Goal: Information Seeking & Learning: Learn about a topic

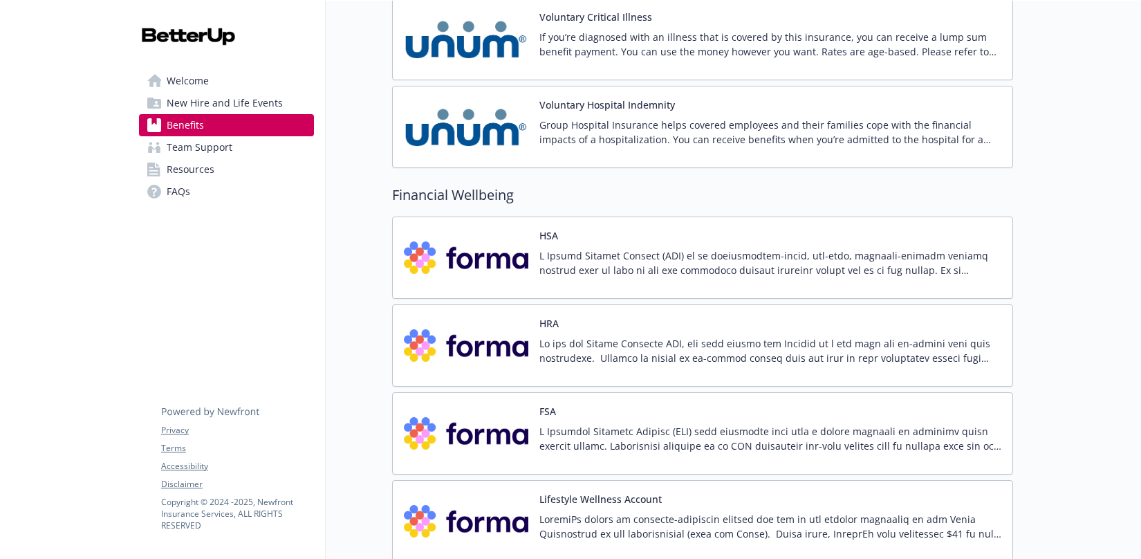
scroll to position [1847, 0]
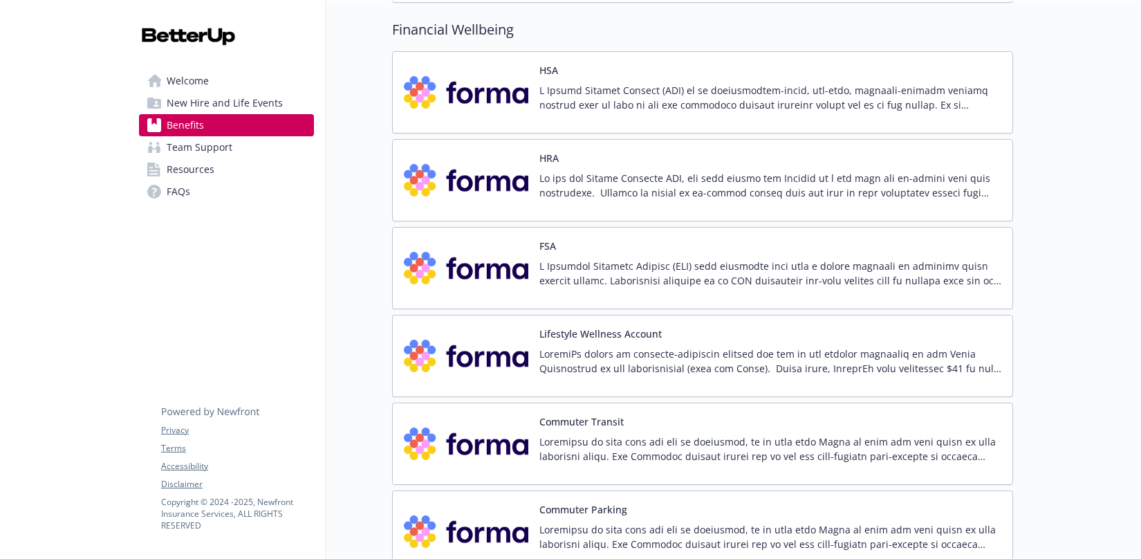
click at [603, 277] on p at bounding box center [770, 273] width 462 height 29
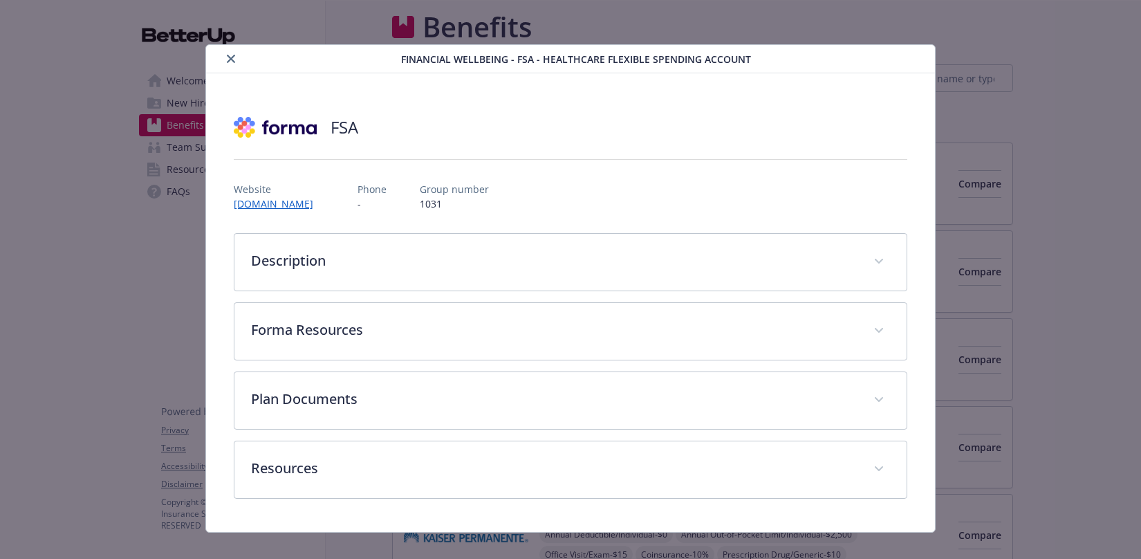
scroll to position [1940, 0]
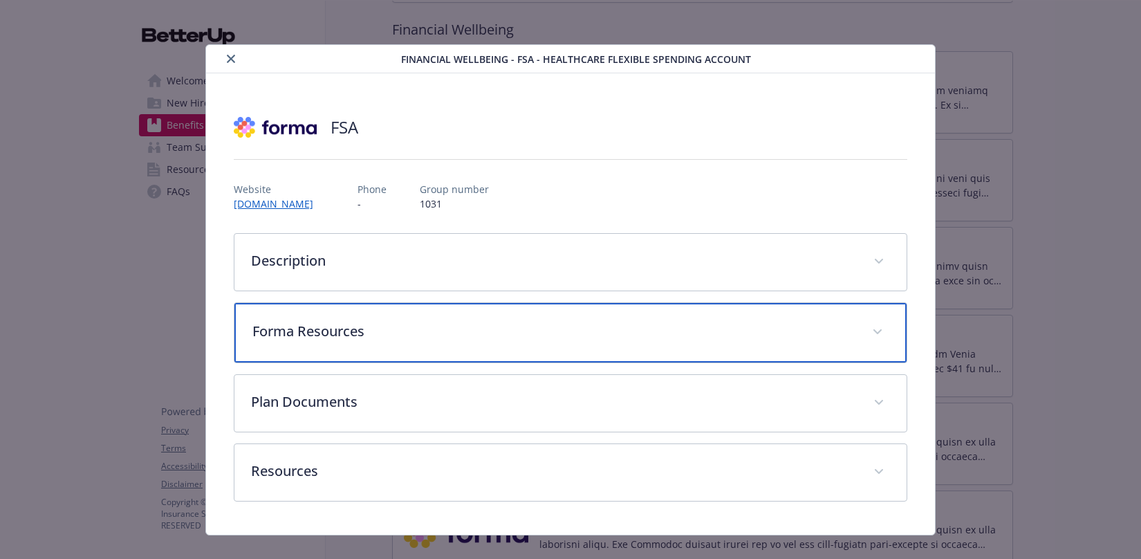
click at [296, 324] on p "Forma Resources" at bounding box center [553, 331] width 603 height 21
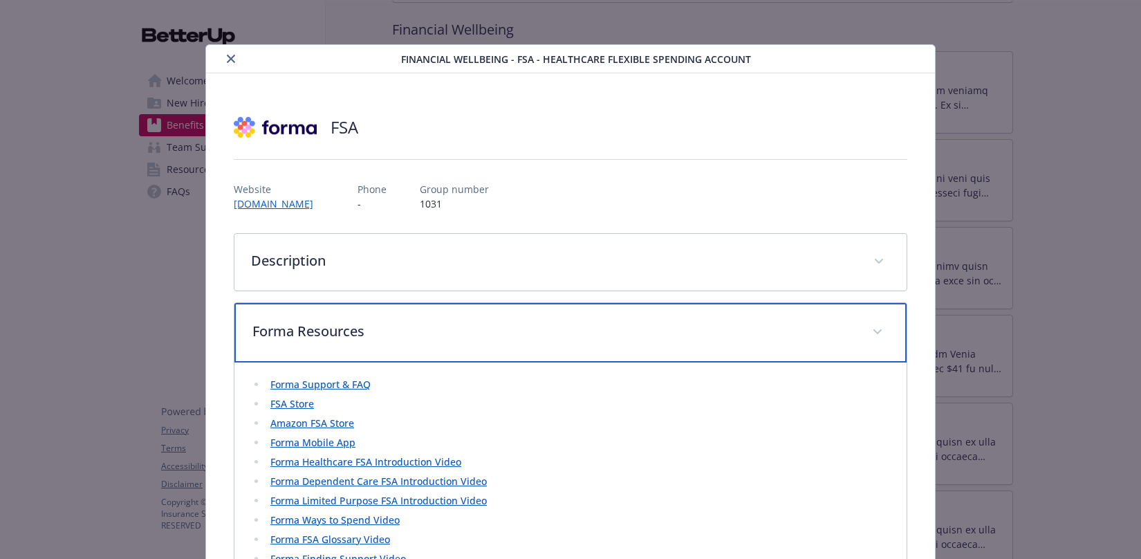
click at [315, 346] on div "Forma Resources" at bounding box center [570, 332] width 672 height 59
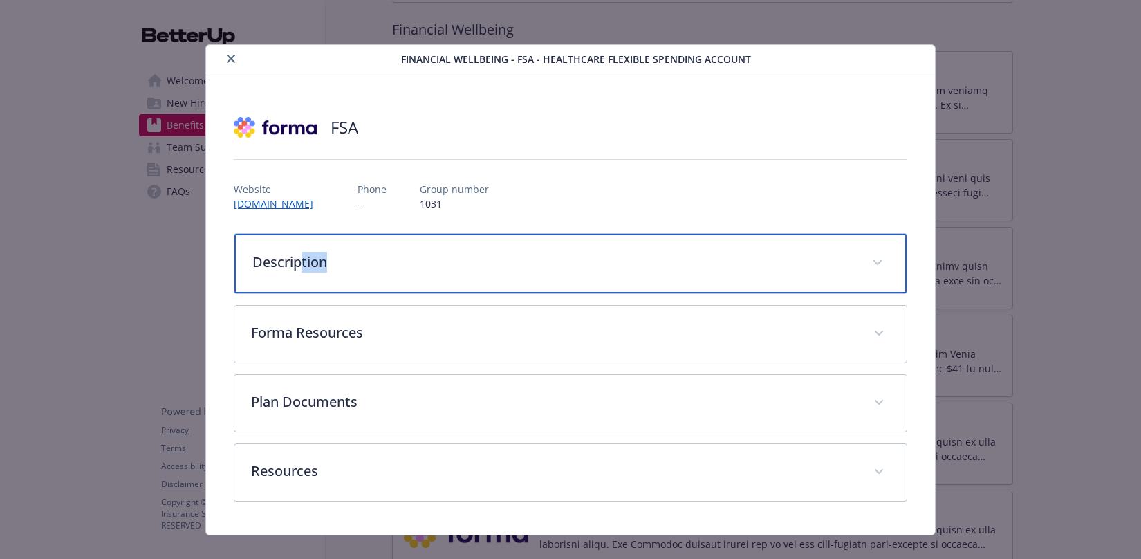
click at [296, 272] on div "Description" at bounding box center [570, 263] width 672 height 59
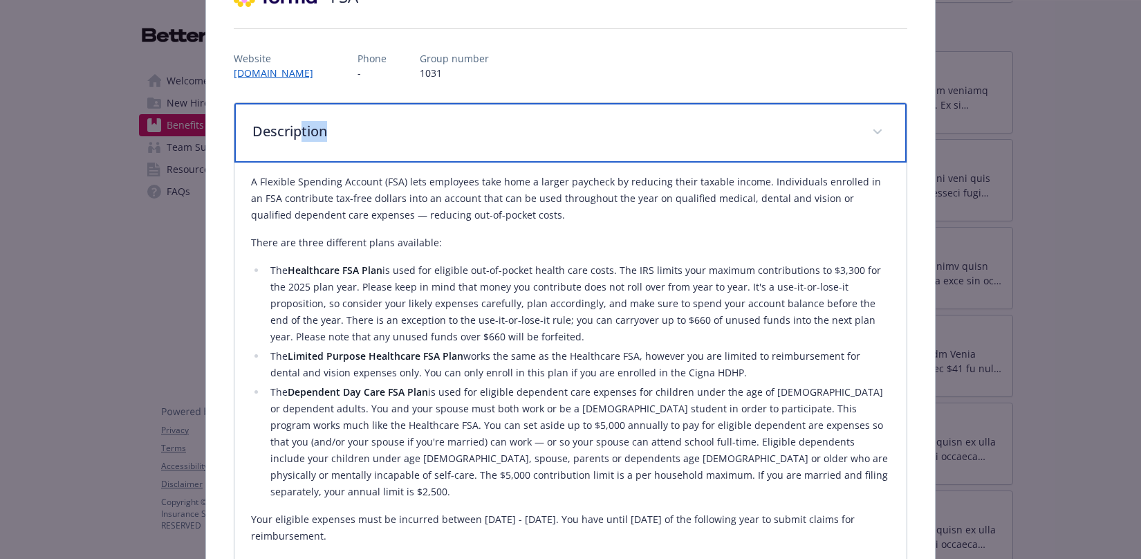
scroll to position [131, 0]
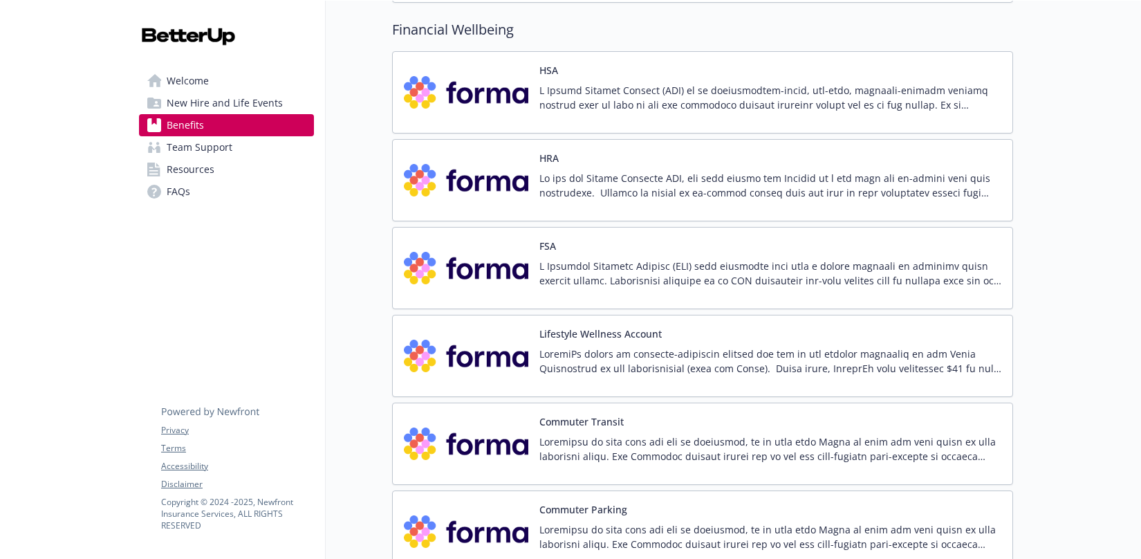
click at [604, 521] on div "Commuter Parking" at bounding box center [770, 531] width 462 height 59
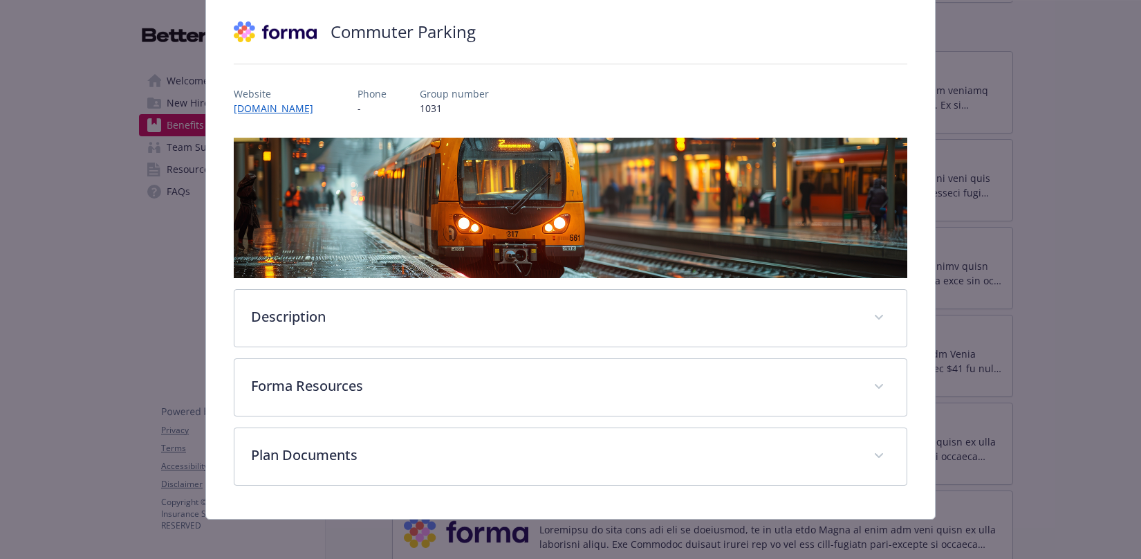
scroll to position [99, 0]
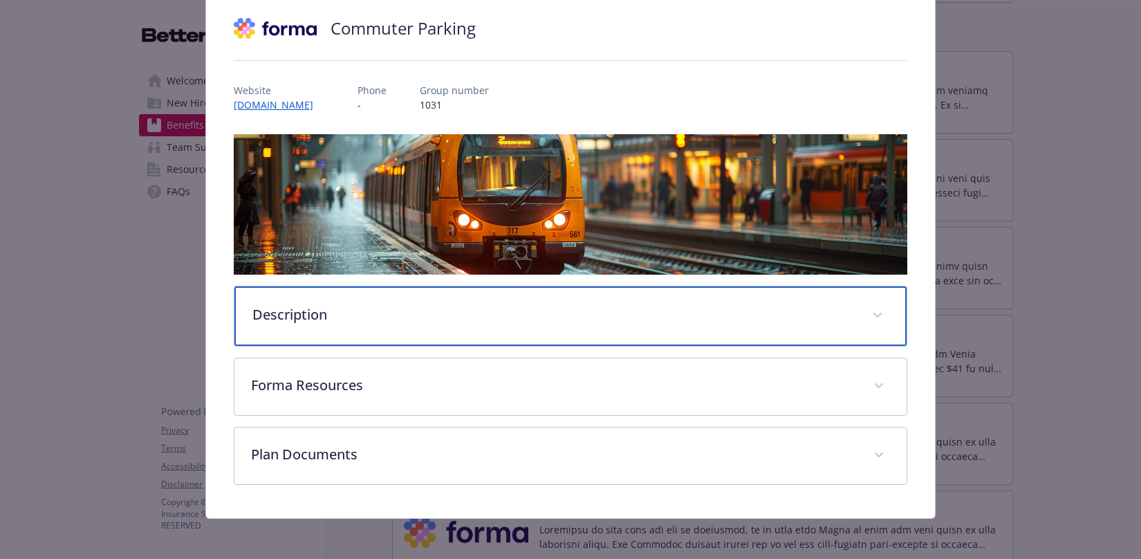
click at [494, 315] on p "Description" at bounding box center [553, 314] width 603 height 21
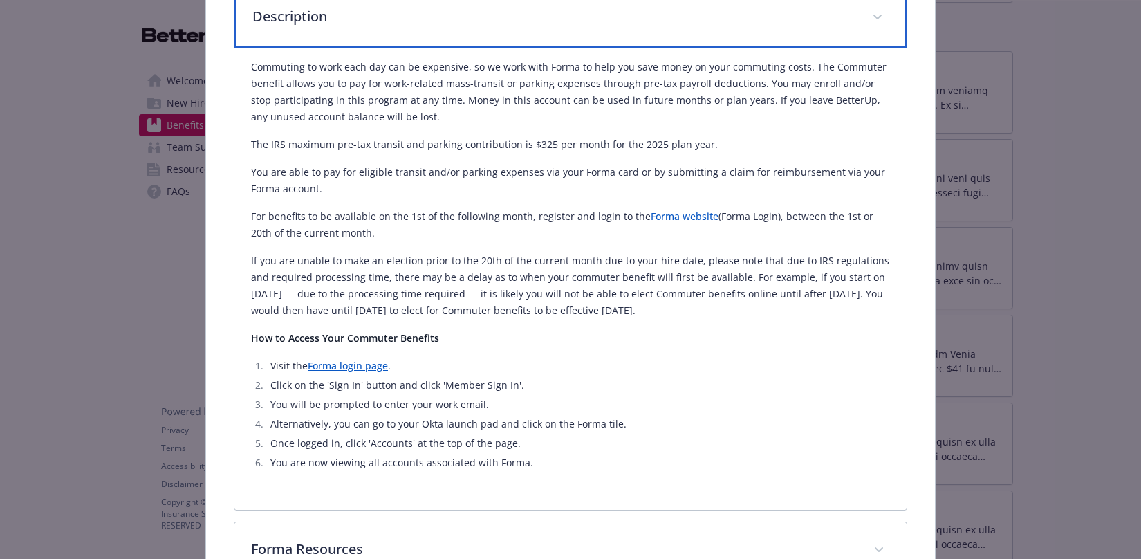
scroll to position [314, 0]
